Goal: Task Accomplishment & Management: Use online tool/utility

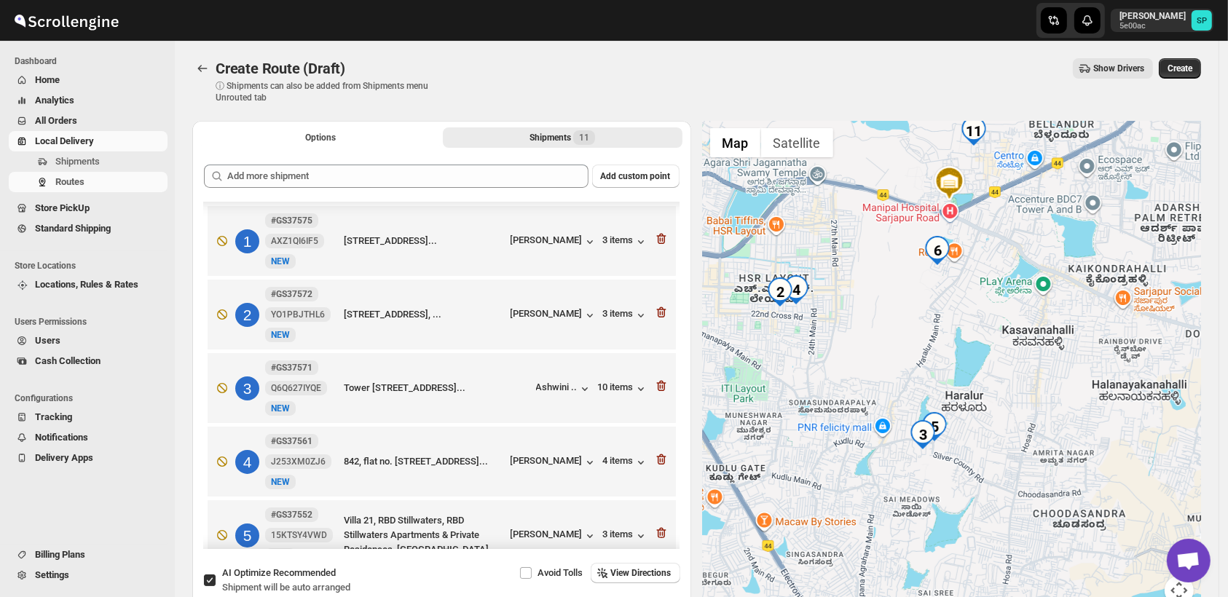
scroll to position [152, 0]
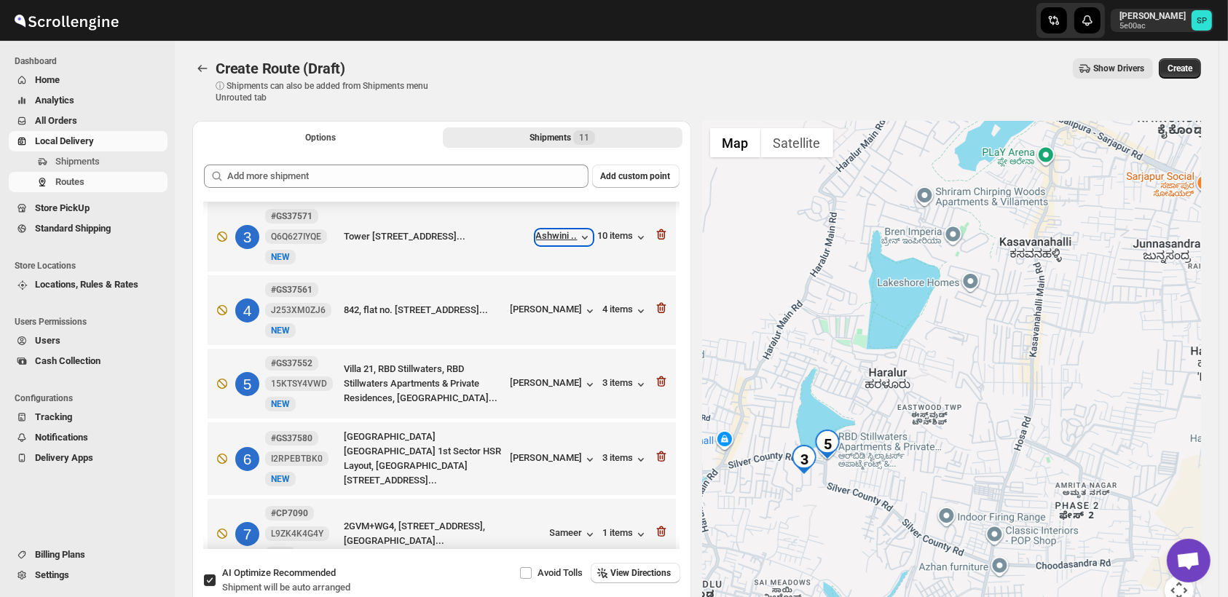
click at [548, 240] on div "Ashwini .." at bounding box center [564, 237] width 56 height 15
click at [554, 388] on div "[PERSON_NAME]" at bounding box center [554, 384] width 87 height 15
click at [662, 385] on icon "button" at bounding box center [661, 381] width 15 height 15
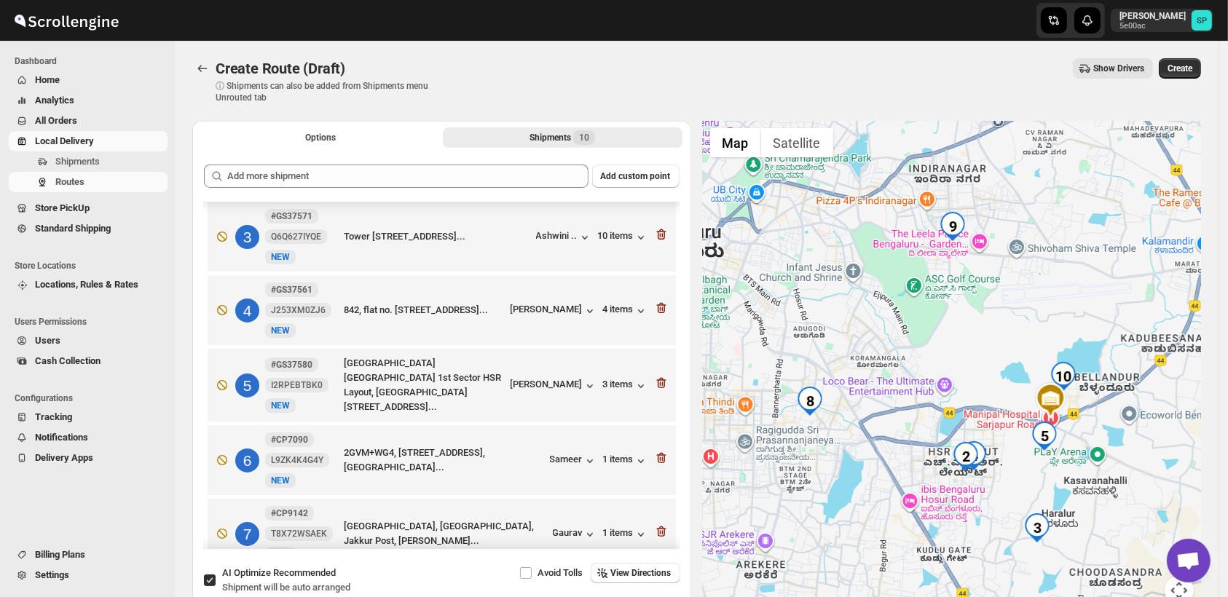
drag, startPoint x: 1042, startPoint y: 441, endPoint x: 1032, endPoint y: 389, distance: 52.7
click at [1032, 422] on img "5" at bounding box center [1044, 436] width 29 height 29
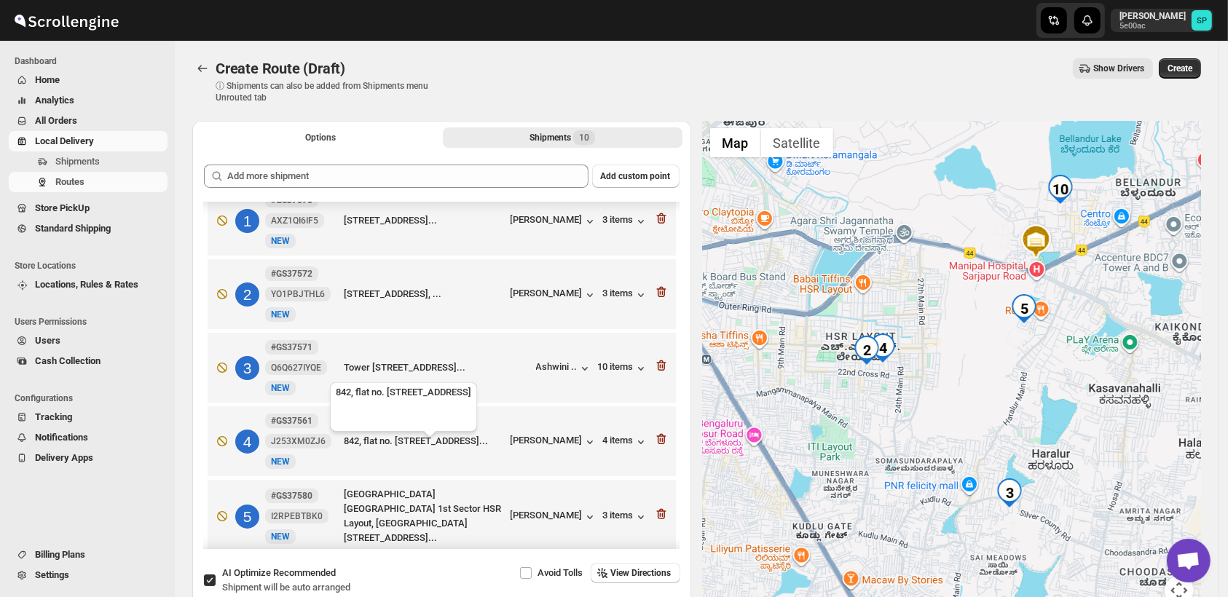
scroll to position [81, 0]
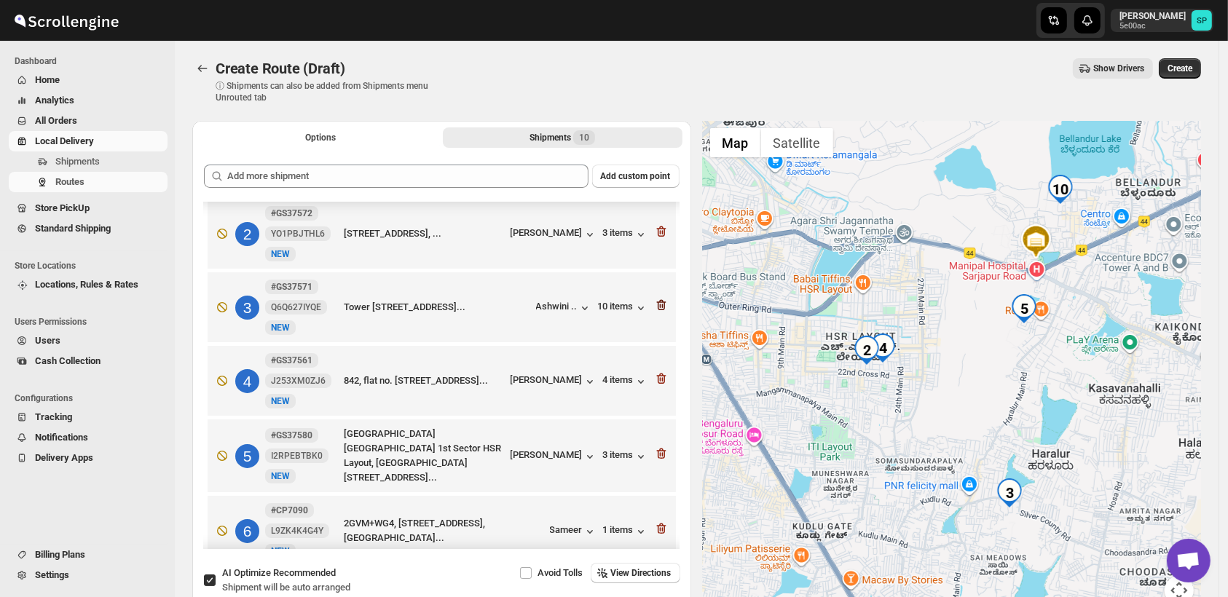
click at [656, 308] on icon "button" at bounding box center [661, 305] width 15 height 15
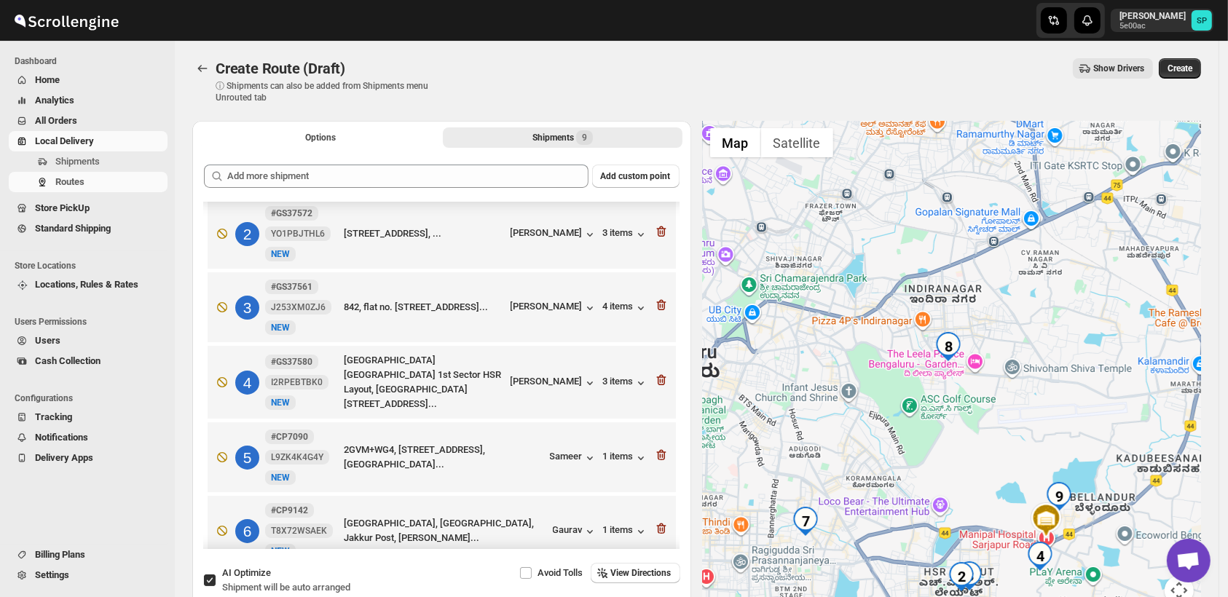
drag, startPoint x: 1131, startPoint y: 522, endPoint x: 1070, endPoint y: 393, distance: 141.8
click at [1071, 394] on div at bounding box center [952, 372] width 499 height 502
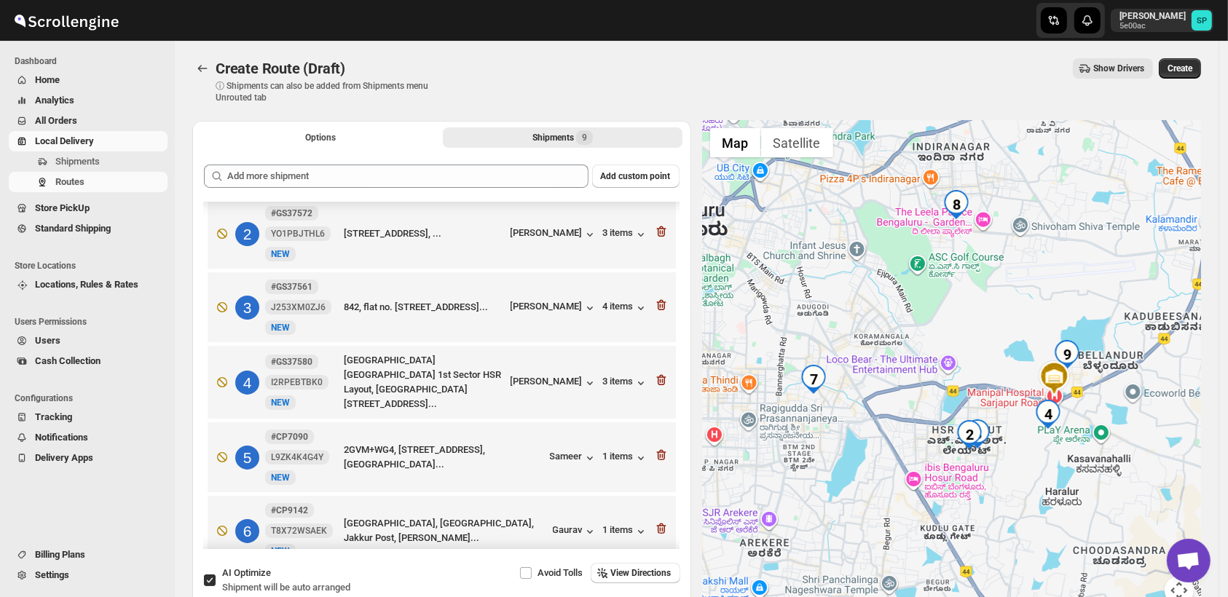
drag, startPoint x: 866, startPoint y: 482, endPoint x: 1010, endPoint y: 449, distance: 148.1
click at [1010, 449] on div at bounding box center [952, 372] width 499 height 502
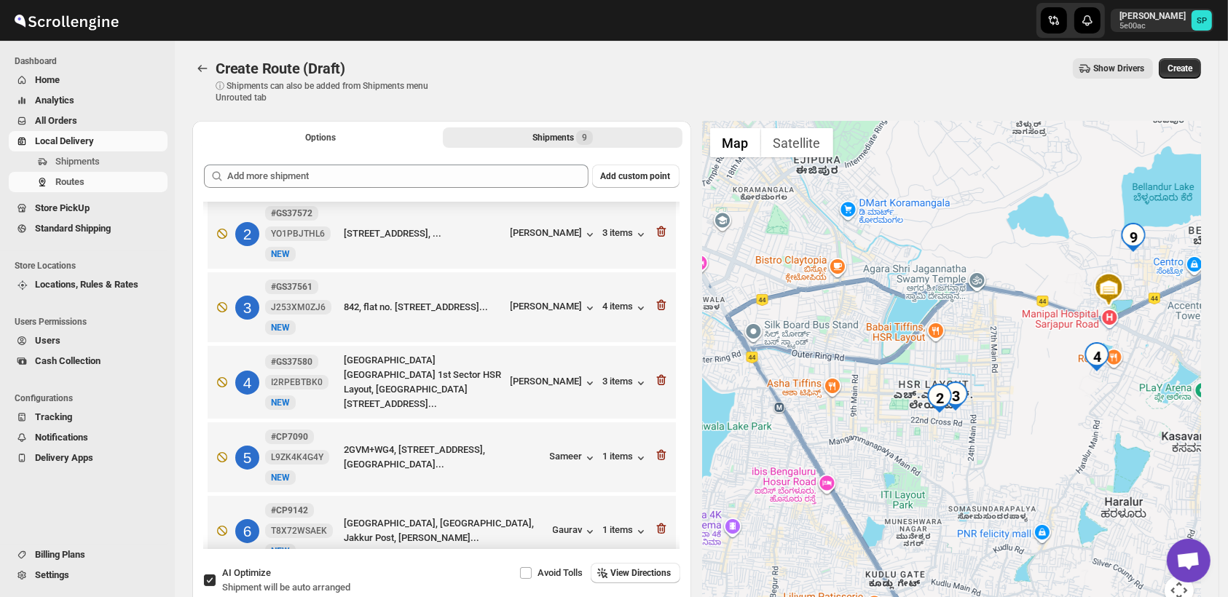
scroll to position [0, 0]
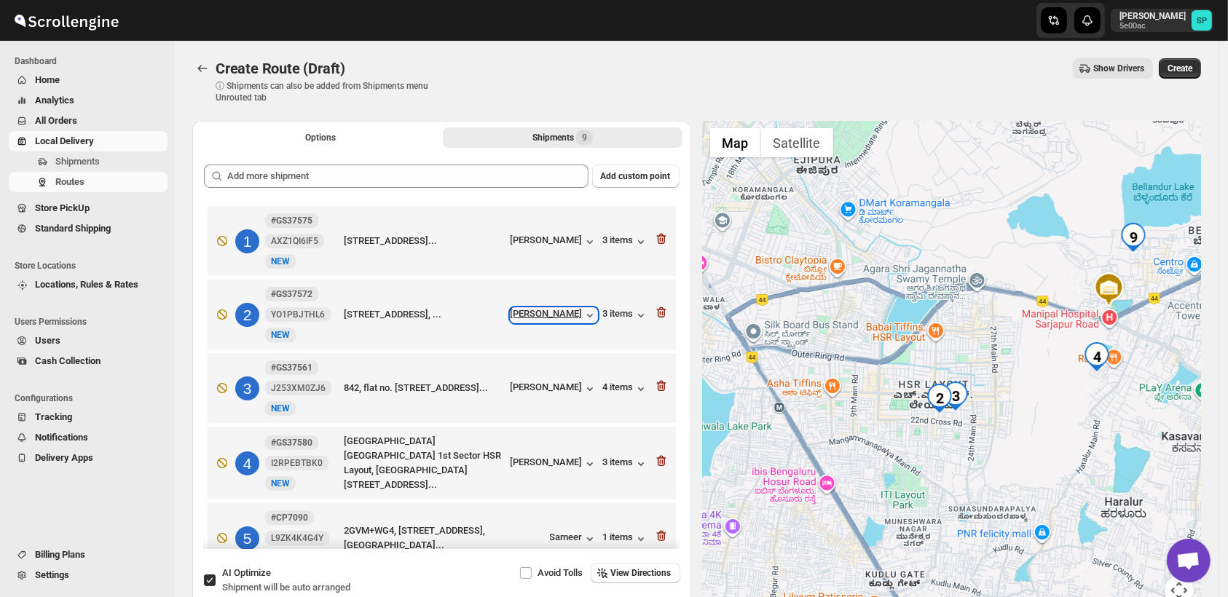
click at [562, 321] on div "[PERSON_NAME]" at bounding box center [554, 315] width 87 height 15
click at [565, 315] on div "[PERSON_NAME]" at bounding box center [554, 315] width 87 height 15
click at [571, 387] on div "[PERSON_NAME]" at bounding box center [554, 389] width 87 height 15
click at [659, 313] on icon "button" at bounding box center [659, 313] width 1 height 4
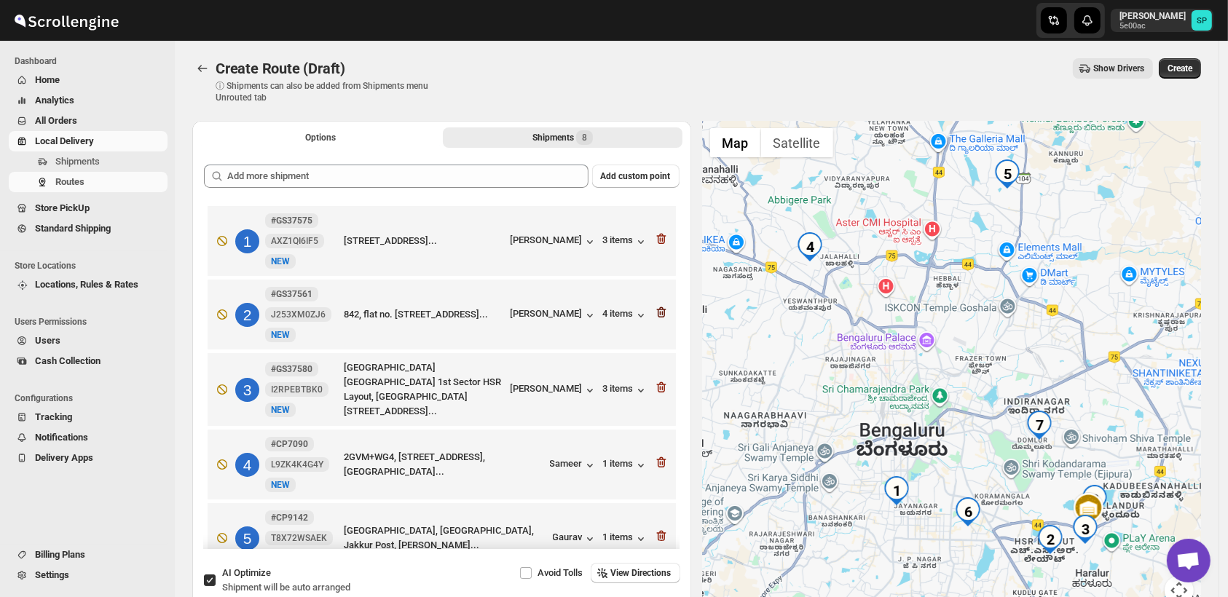
click at [656, 314] on icon "button" at bounding box center [661, 312] width 15 height 15
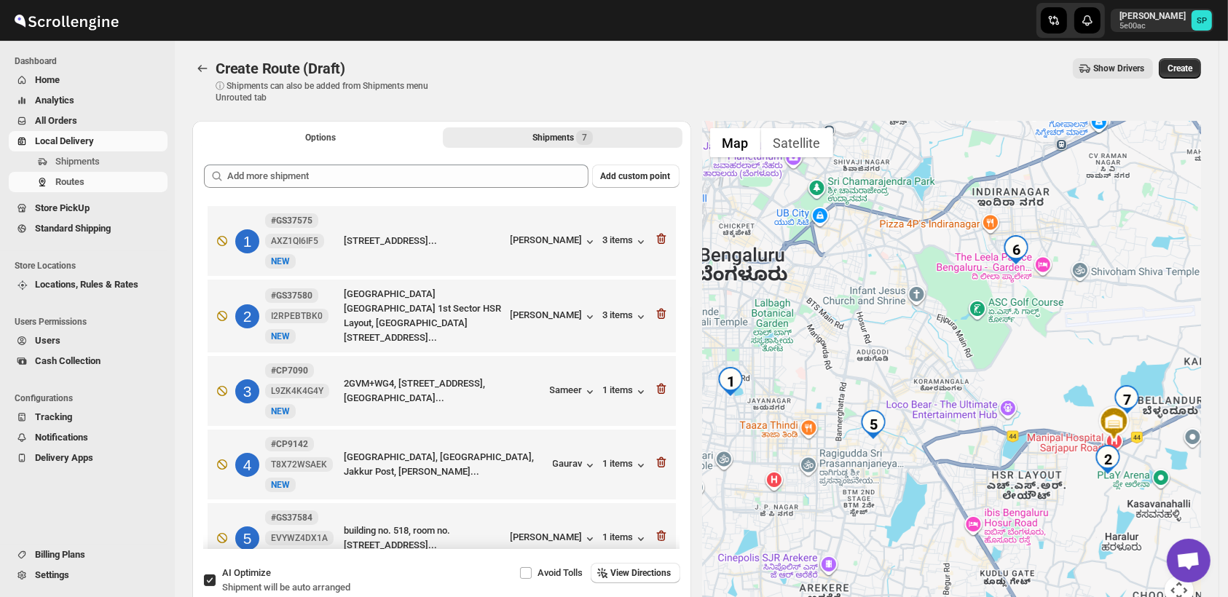
drag, startPoint x: 1082, startPoint y: 522, endPoint x: 1023, endPoint y: 410, distance: 126.1
click at [1023, 410] on div at bounding box center [952, 372] width 499 height 502
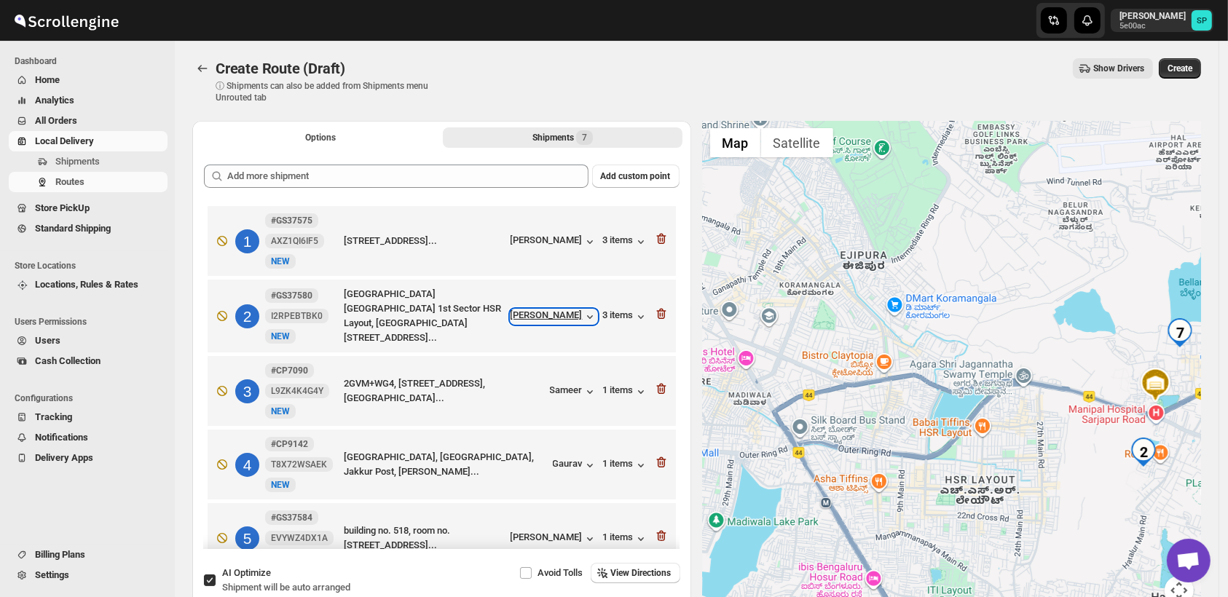
click at [572, 313] on div "[PERSON_NAME]" at bounding box center [554, 317] width 87 height 15
click at [620, 314] on div "3 items" at bounding box center [625, 317] width 45 height 15
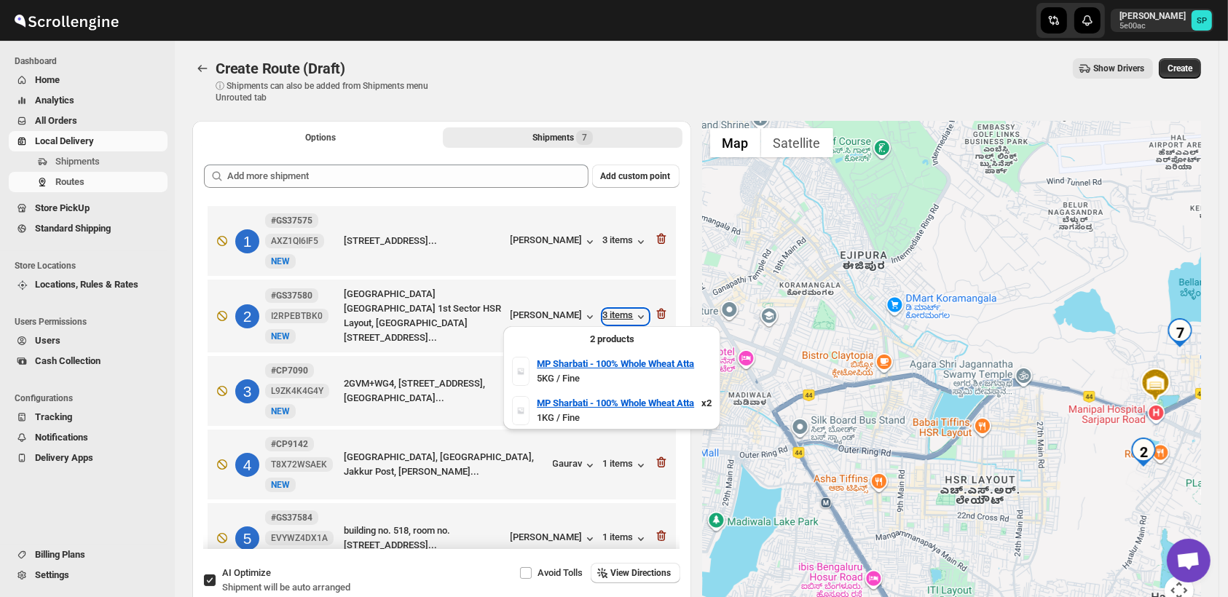
click at [620, 314] on div "3 items" at bounding box center [625, 317] width 45 height 15
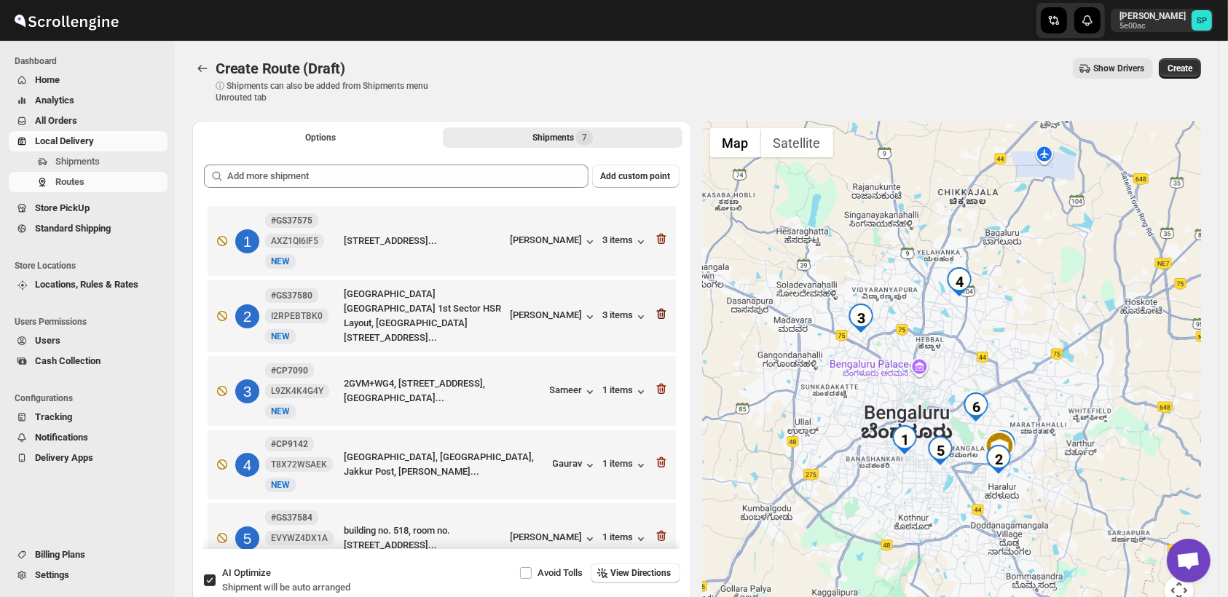
click at [656, 313] on icon "button" at bounding box center [660, 314] width 9 height 11
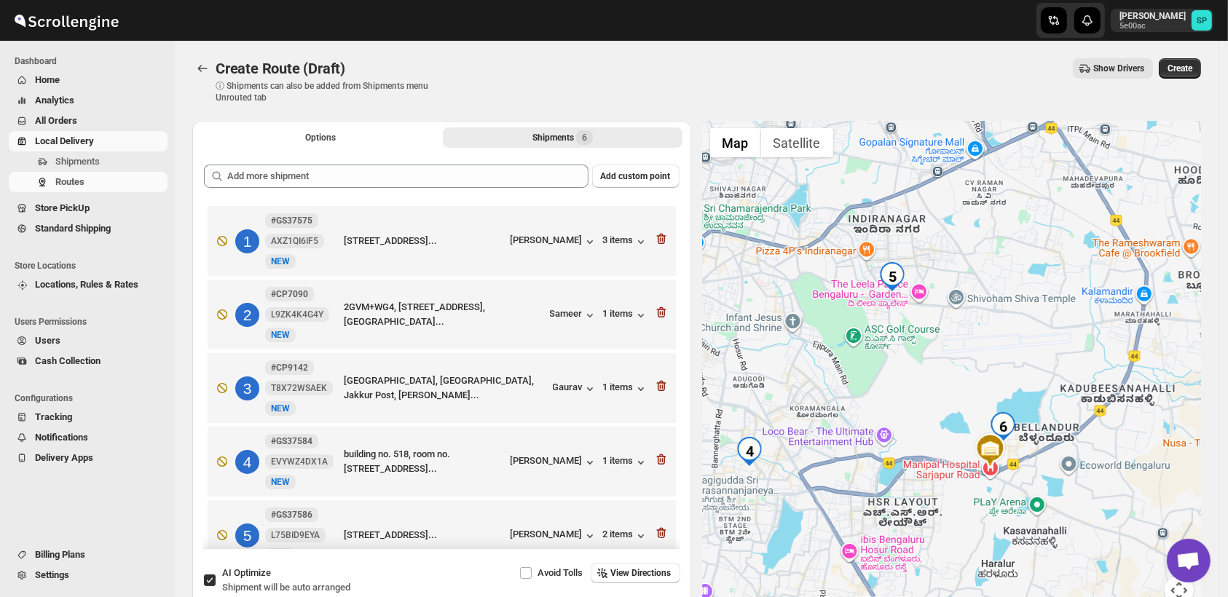
drag, startPoint x: 1144, startPoint y: 468, endPoint x: 1091, endPoint y: 346, distance: 133.2
click at [1091, 346] on div at bounding box center [952, 372] width 499 height 502
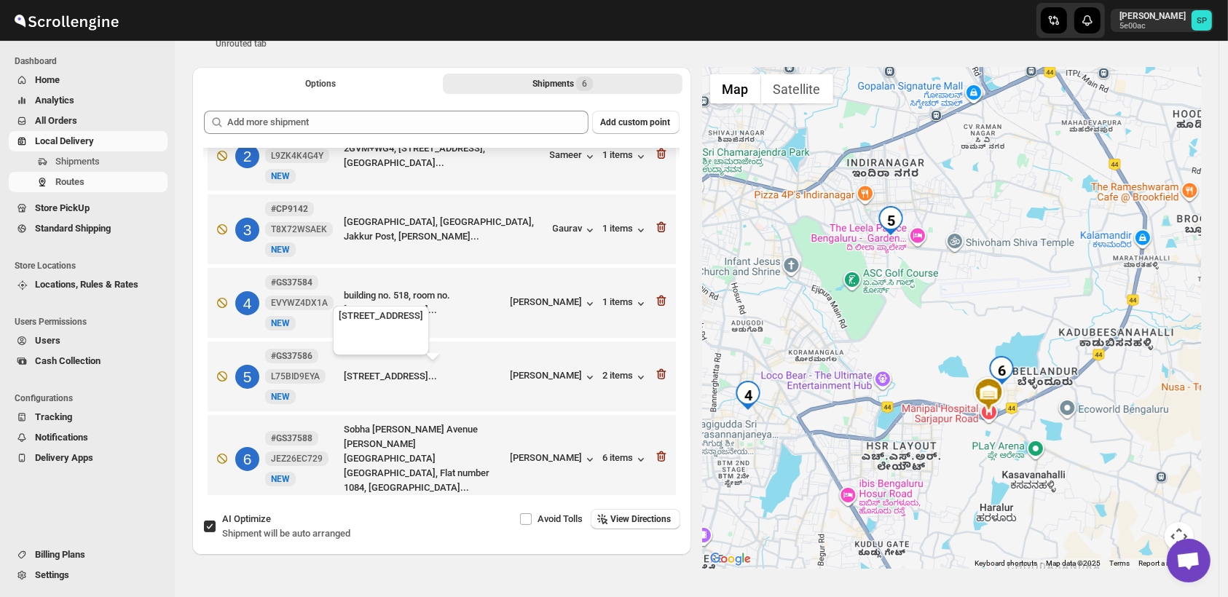
scroll to position [81, 0]
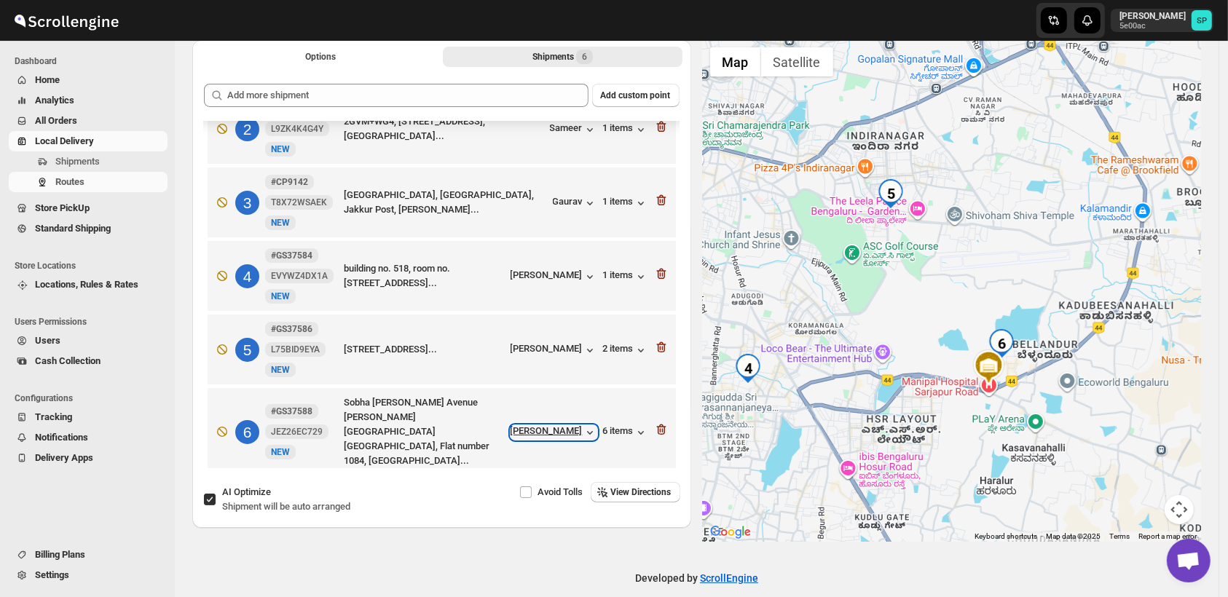
click at [548, 425] on div "[PERSON_NAME]" at bounding box center [554, 432] width 87 height 15
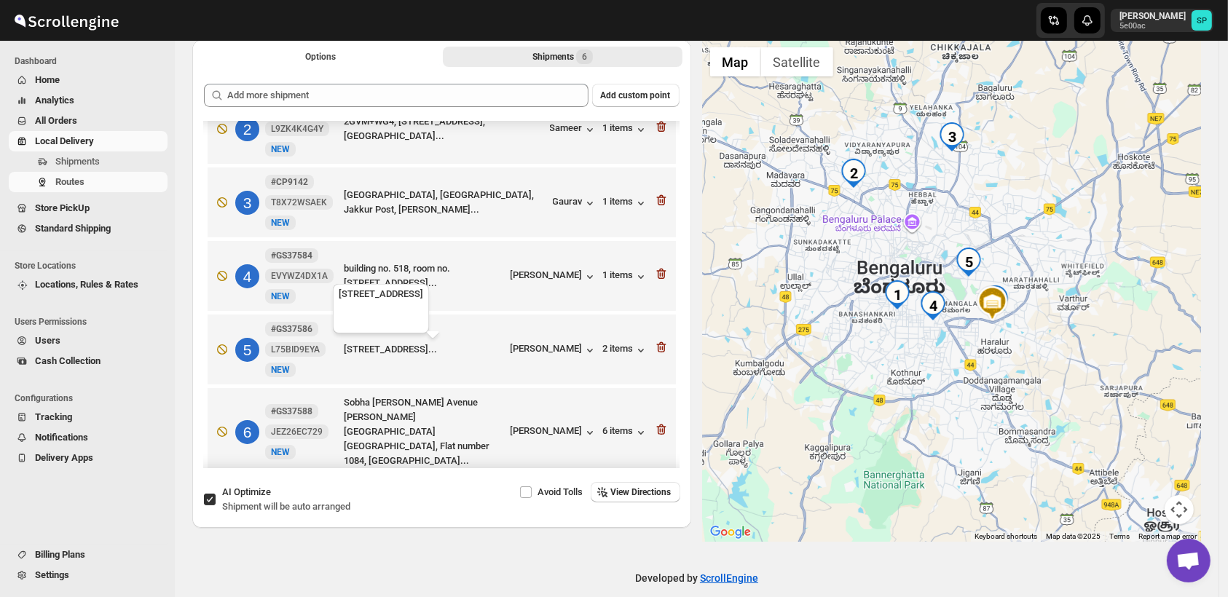
scroll to position [0, 0]
